Goal: Task Accomplishment & Management: Use online tool/utility

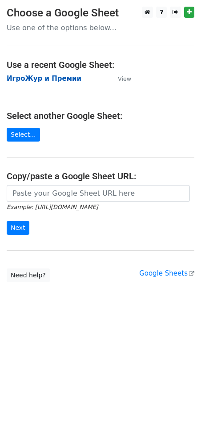
click at [37, 75] on strong "ИгроЖур и Премии" at bounding box center [44, 79] width 75 height 8
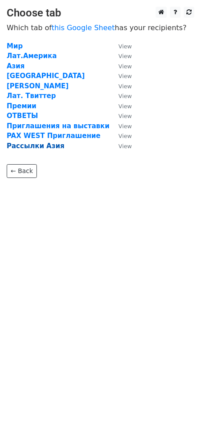
click at [26, 146] on strong "Рассылки Азия" at bounding box center [36, 146] width 58 height 8
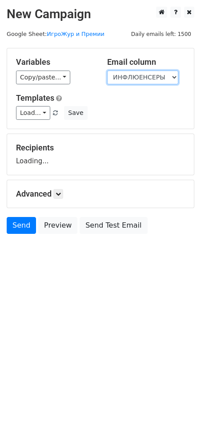
click at [162, 75] on select "ИНФЛЮЕНСЕРЫ СМИ" at bounding box center [142, 78] width 71 height 14
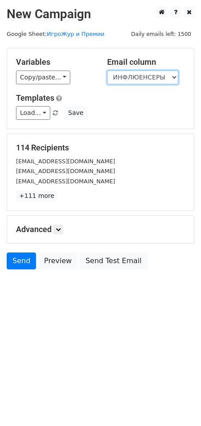
click at [142, 78] on select "ИНФЛЮЕНСЕРЫ СМИ" at bounding box center [142, 78] width 71 height 14
select select "СМИ"
click at [107, 71] on select "ИНФЛЮЕНСЕРЫ СМИ" at bounding box center [142, 78] width 71 height 14
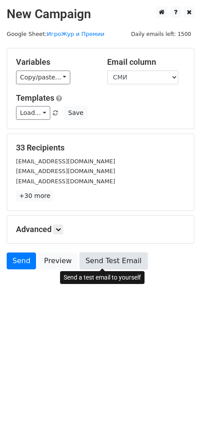
click at [101, 261] on link "Send Test Email" at bounding box center [112, 261] width 67 height 17
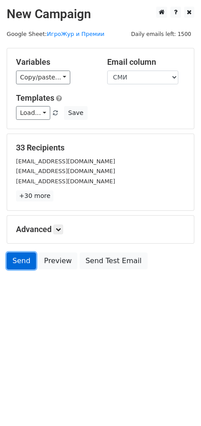
click at [19, 262] on link "Send" at bounding box center [21, 261] width 29 height 17
